Goal: Check status: Check status

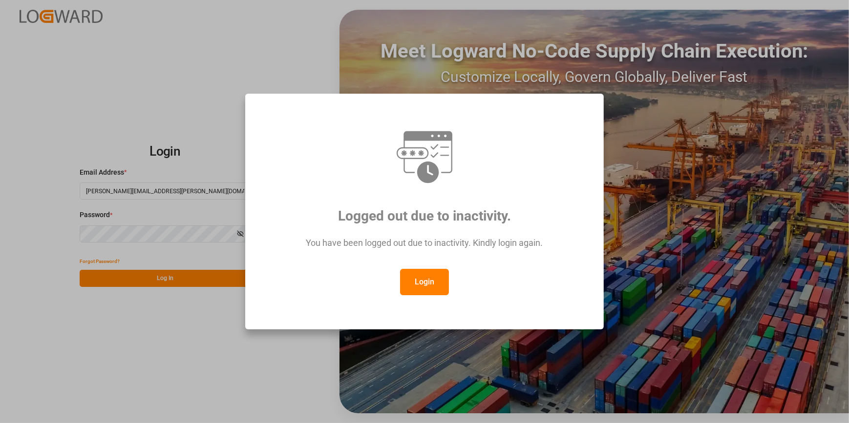
click at [417, 282] on button "Login" at bounding box center [424, 282] width 49 height 26
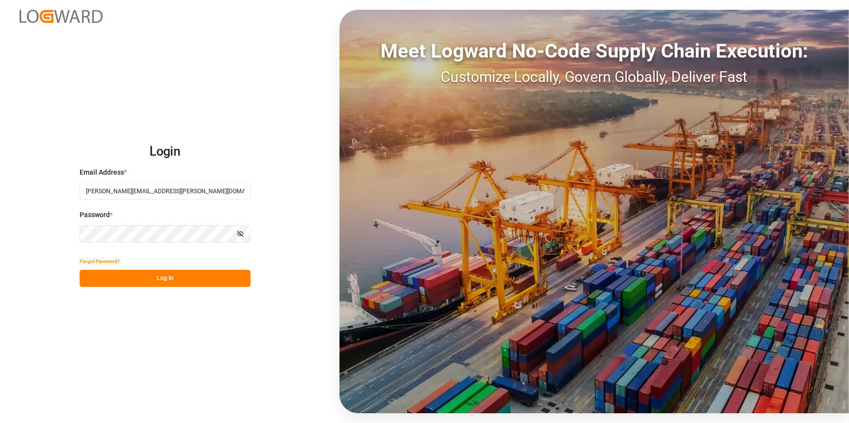
click at [149, 273] on button "Log In" at bounding box center [165, 278] width 171 height 17
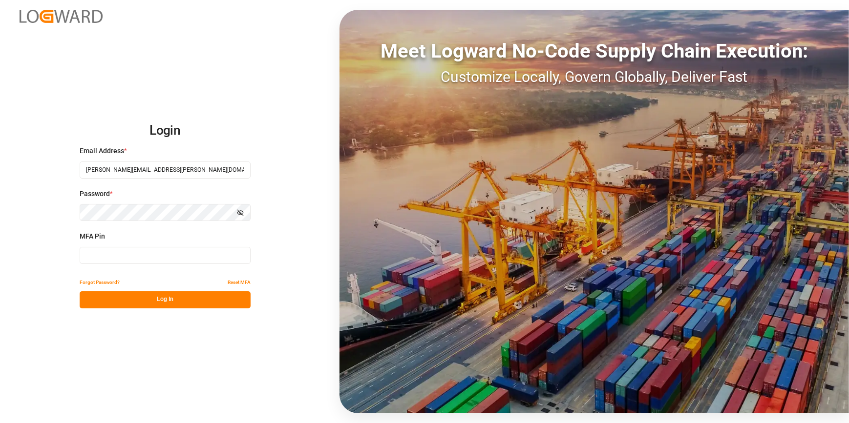
click at [100, 257] on input at bounding box center [165, 255] width 171 height 17
drag, startPoint x: 92, startPoint y: 254, endPoint x: 97, endPoint y: 244, distance: 11.4
click at [97, 244] on div "MFA Pin" at bounding box center [165, 252] width 171 height 43
type input "147645"
click at [114, 300] on button "Log In" at bounding box center [165, 299] width 171 height 17
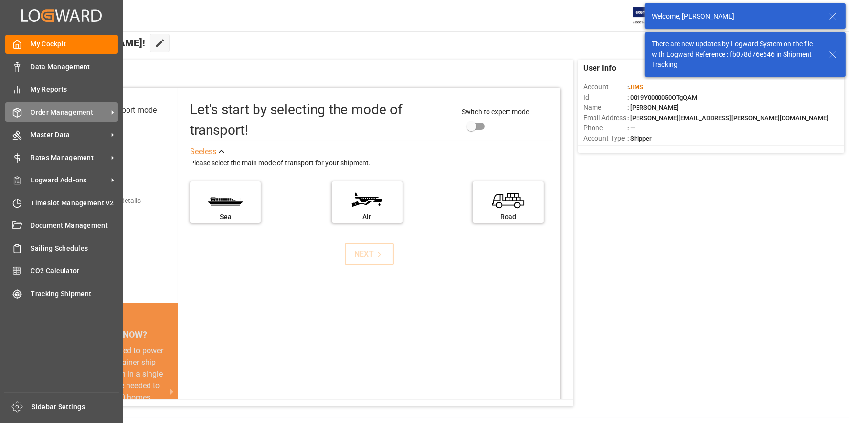
click at [59, 114] on span "Order Management" at bounding box center [69, 112] width 77 height 10
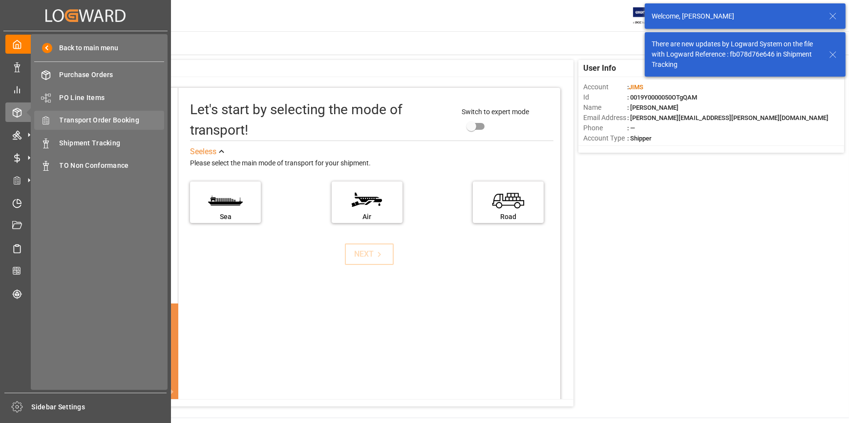
click at [116, 123] on span "Transport Order Booking" at bounding box center [112, 120] width 105 height 10
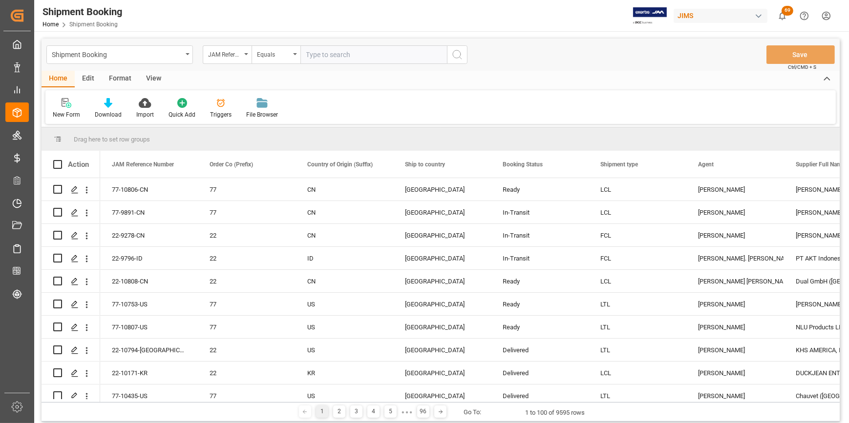
click at [315, 53] on input "text" at bounding box center [373, 54] width 146 height 19
type input "22-10706-TW"
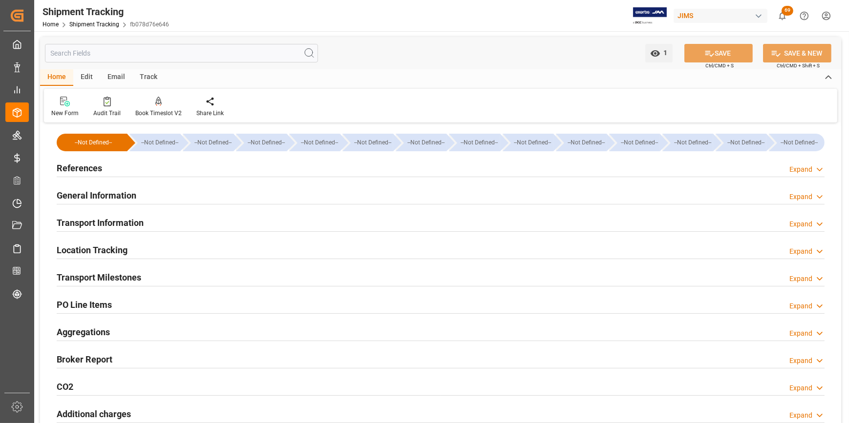
click at [75, 170] on h2 "References" at bounding box center [79, 168] width 45 height 13
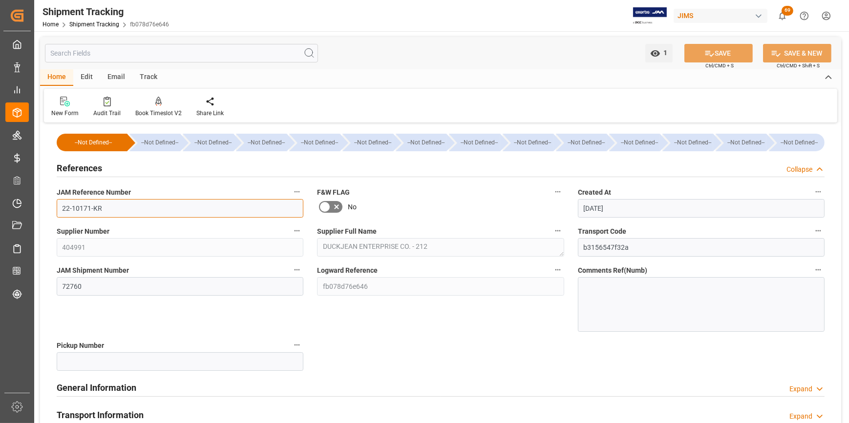
drag, startPoint x: 108, startPoint y: 214, endPoint x: 58, endPoint y: 208, distance: 50.8
click at [58, 208] on input "22-10171-KR" at bounding box center [180, 208] width 247 height 19
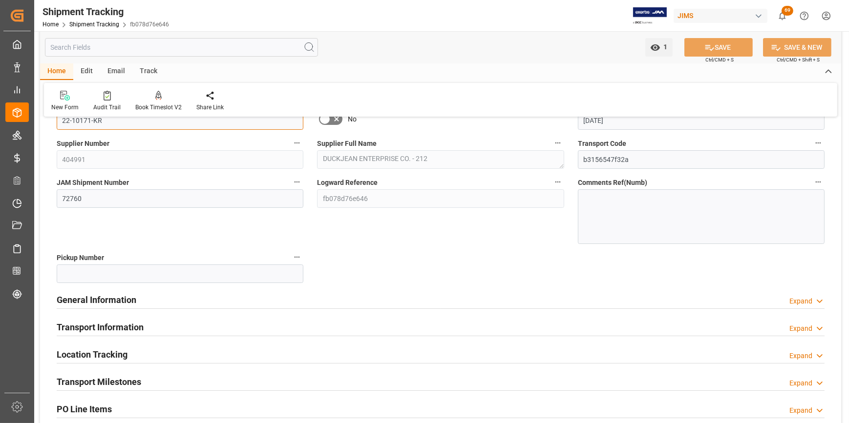
scroll to position [88, 0]
